Goal: Task Accomplishment & Management: Use online tool/utility

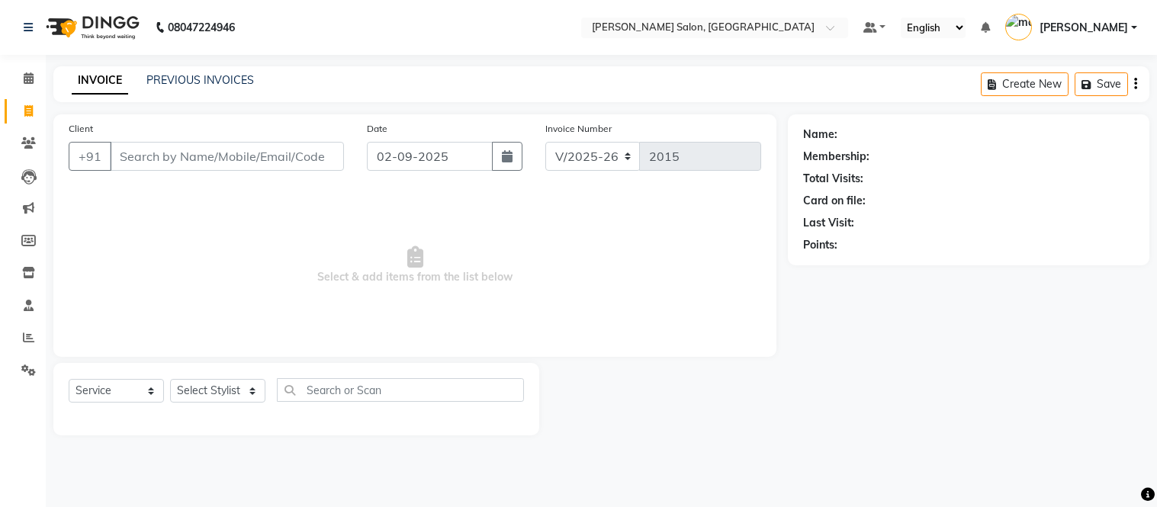
select select "6469"
select select "service"
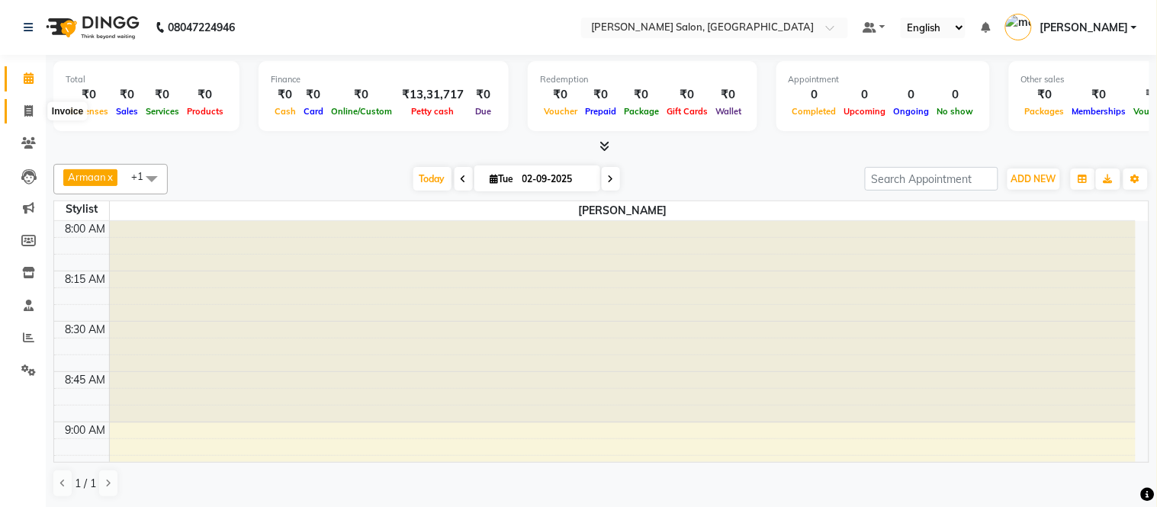
click at [33, 109] on span at bounding box center [28, 112] width 27 height 18
select select "6469"
select select "service"
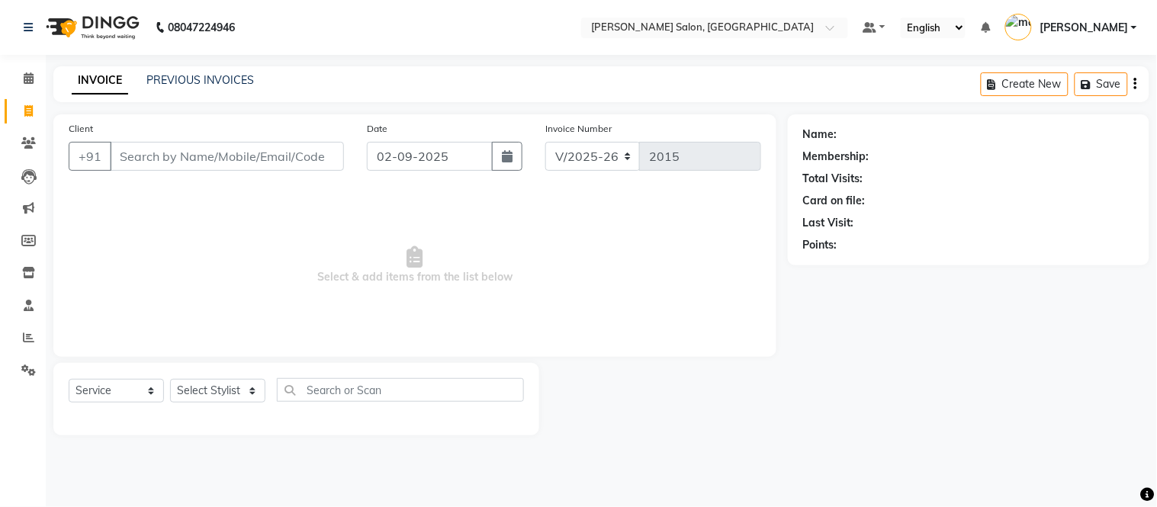
click at [687, 334] on span "Select & add items from the list below" at bounding box center [415, 265] width 692 height 153
